Goal: Information Seeking & Learning: Learn about a topic

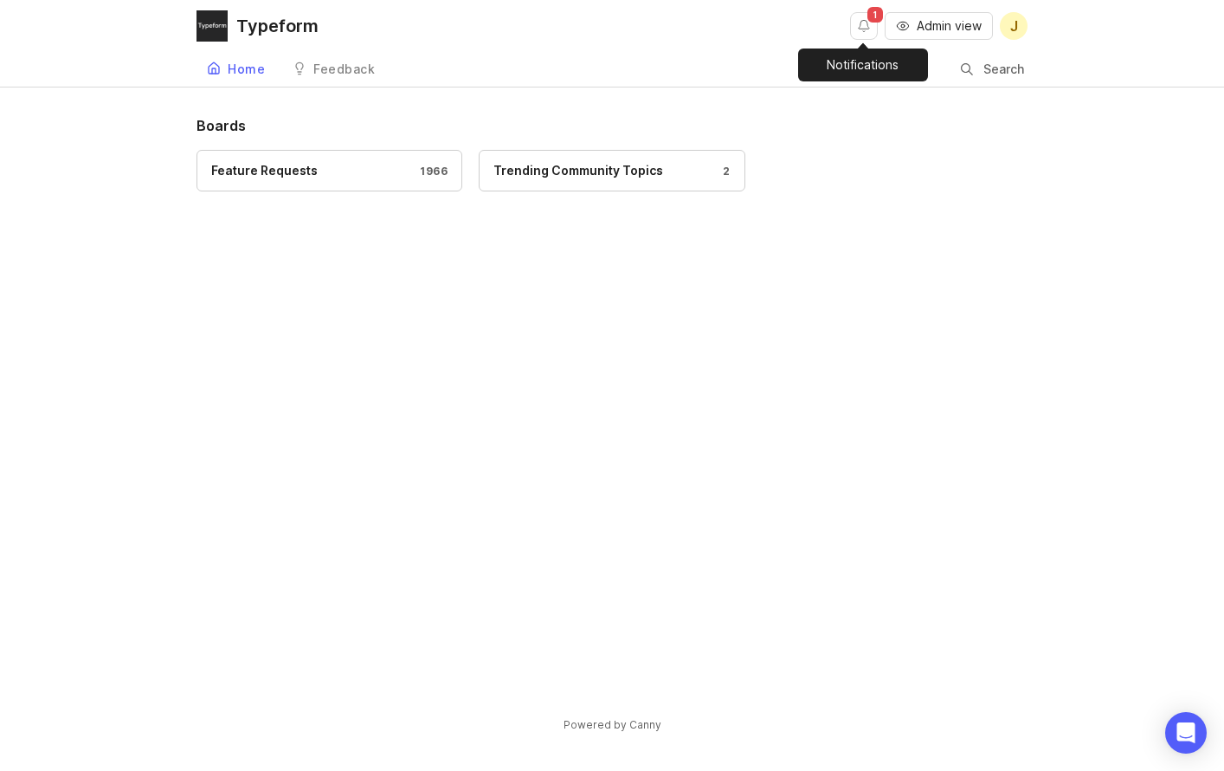
click at [864, 29] on button "Notifications" at bounding box center [864, 26] width 28 height 28
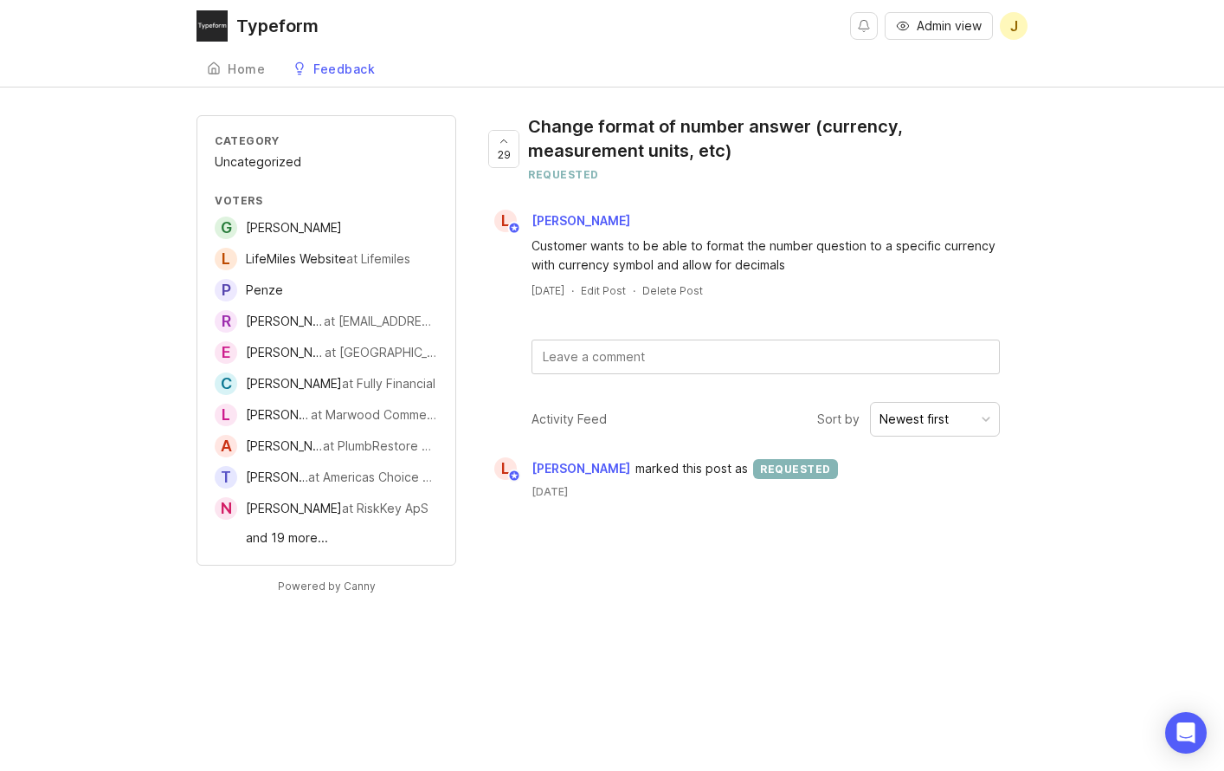
click at [932, 414] on div "Newest first" at bounding box center [914, 419] width 69 height 19
click at [872, 27] on button "Notifications" at bounding box center [864, 26] width 28 height 28
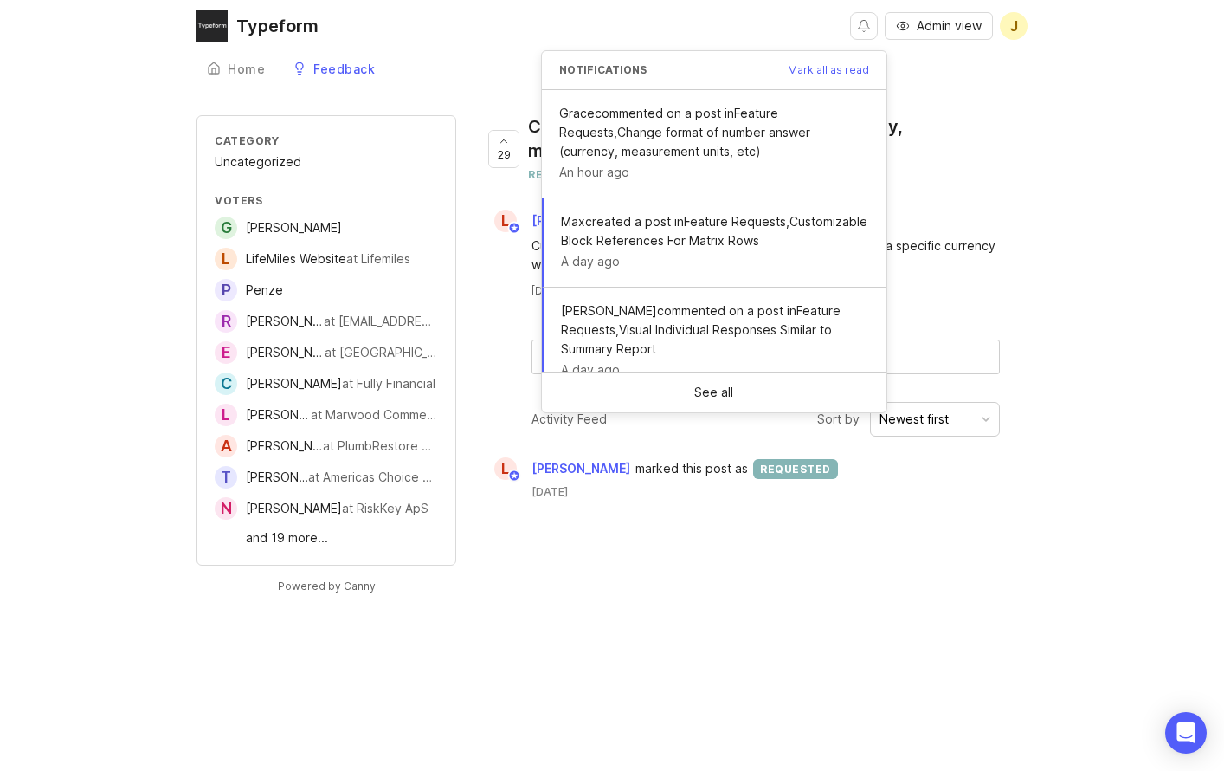
click at [872, 27] on button "Notifications" at bounding box center [864, 26] width 28 height 28
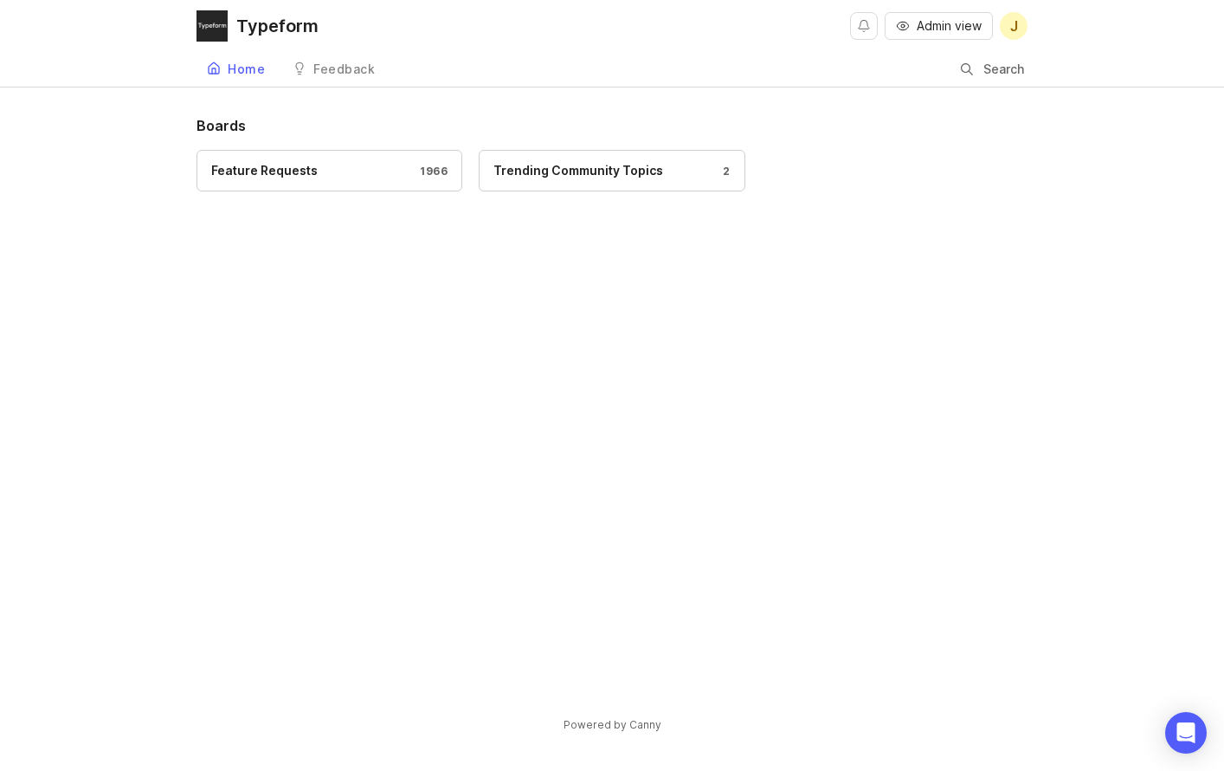
click at [967, 71] on div at bounding box center [967, 70] width 12 height 14
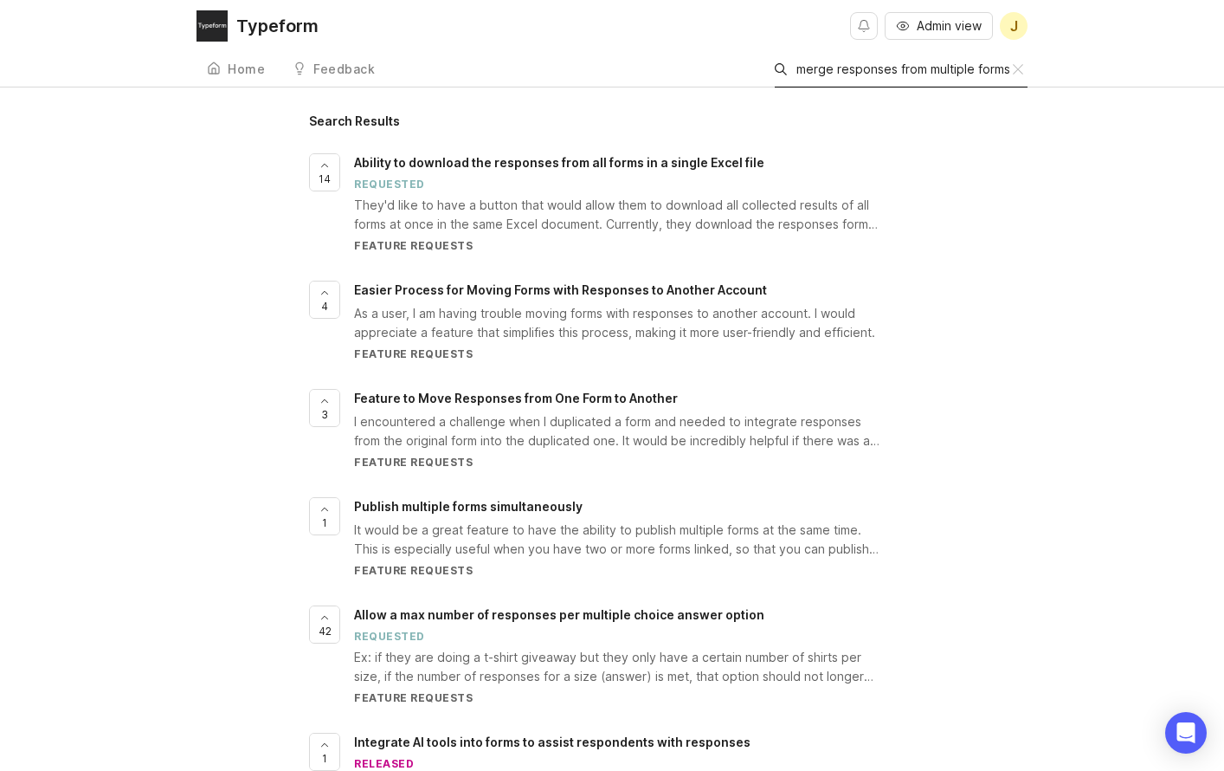
click at [827, 69] on input "merge responses from multiple forms" at bounding box center [905, 69] width 216 height 19
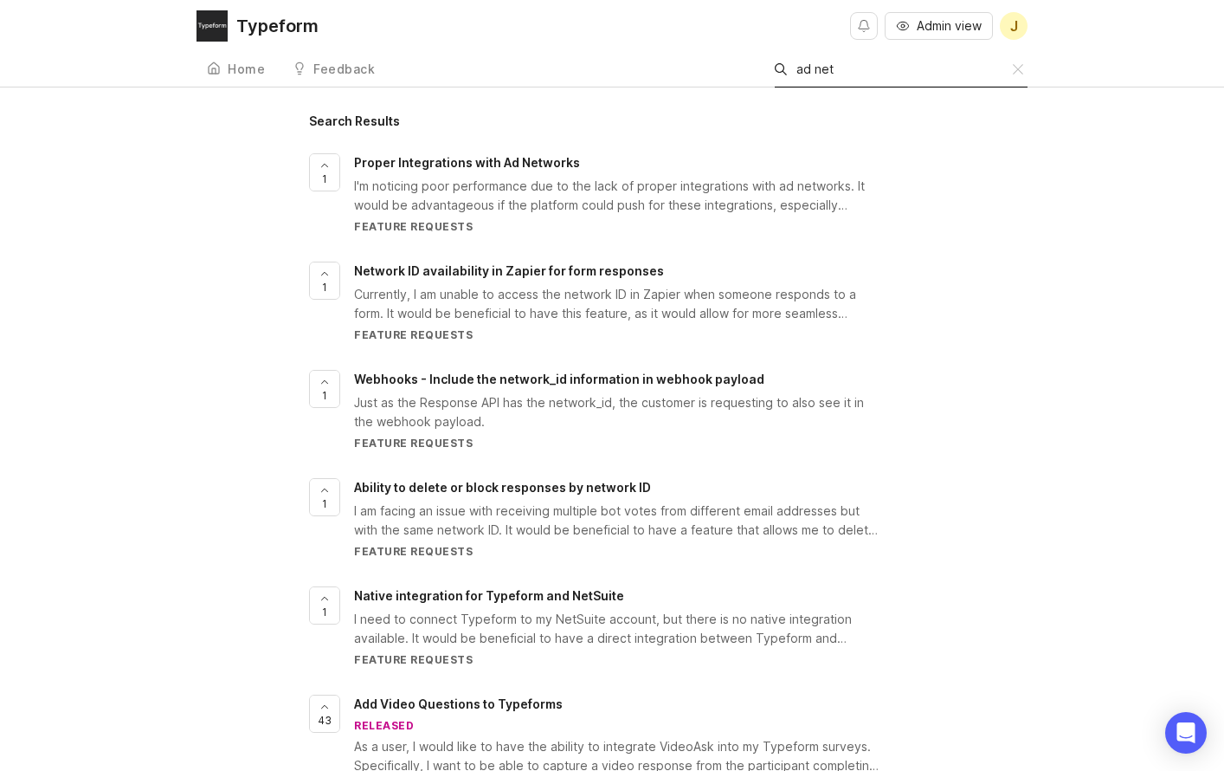
type input "ad net"
click at [496, 158] on span "Proper Integrations with Ad Networks" at bounding box center [467, 162] width 226 height 15
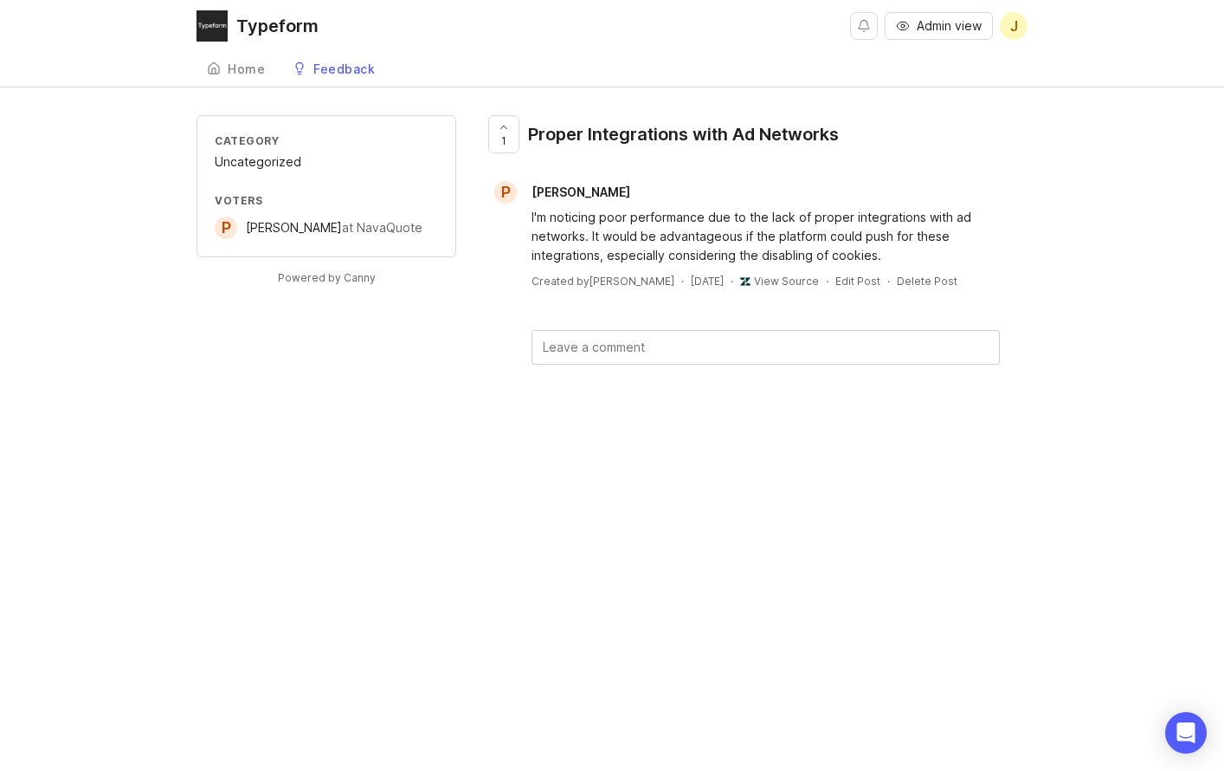
click at [244, 79] on link "Home" at bounding box center [236, 70] width 79 height 36
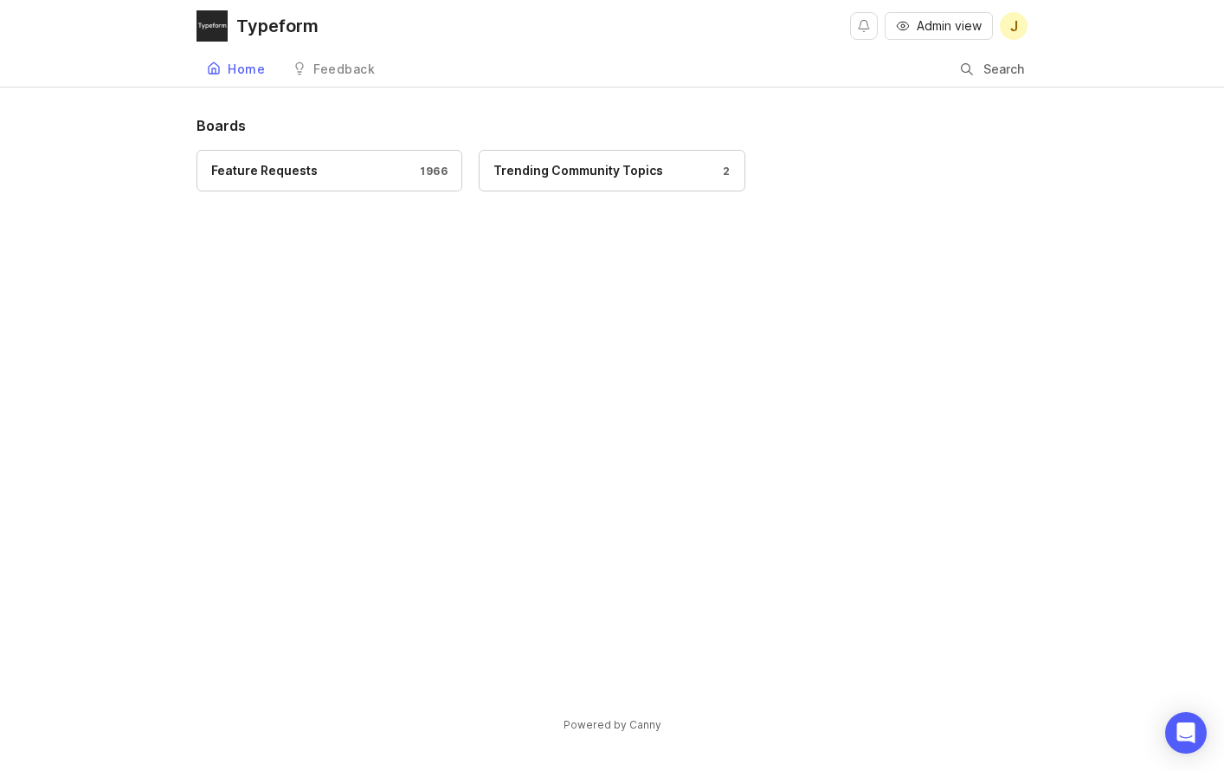
click at [961, 69] on div at bounding box center [967, 70] width 12 height 14
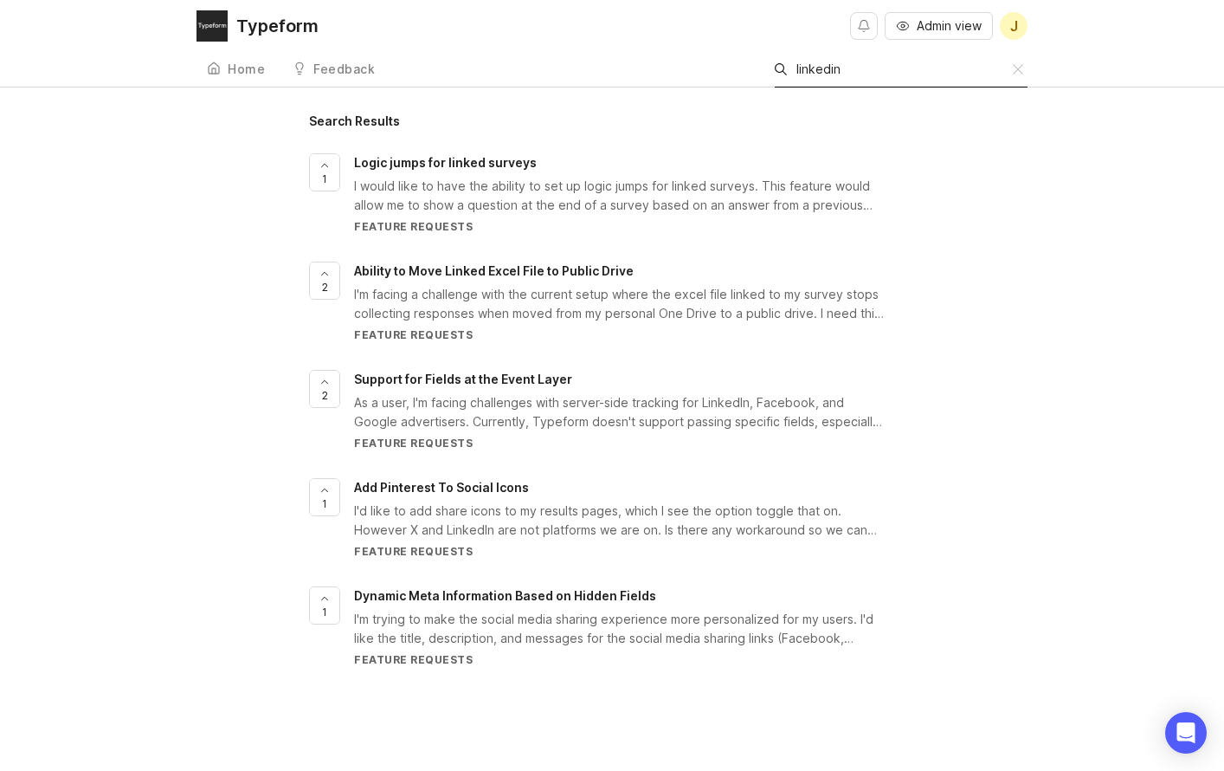
type input "linkedin"
